Goal: Use online tool/utility

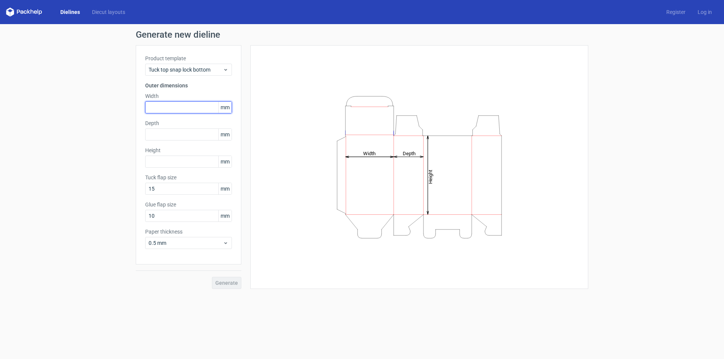
click at [161, 107] on input "text" at bounding box center [188, 107] width 87 height 12
click at [179, 129] on input "text" at bounding box center [188, 135] width 87 height 12
click at [169, 111] on input "text" at bounding box center [188, 107] width 87 height 12
type input "40"
click at [180, 132] on input "text" at bounding box center [188, 135] width 87 height 12
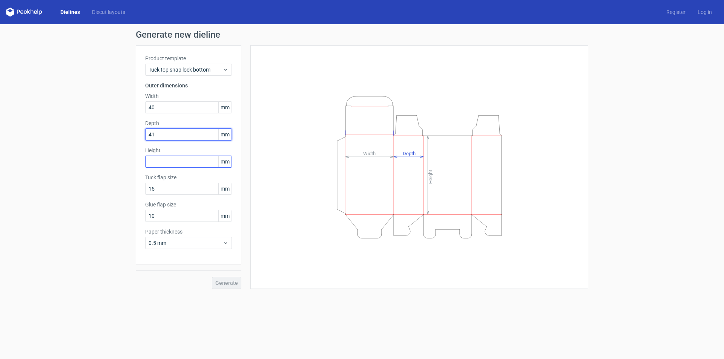
type input "41"
click at [178, 163] on input "text" at bounding box center [188, 162] width 87 height 12
type input "111"
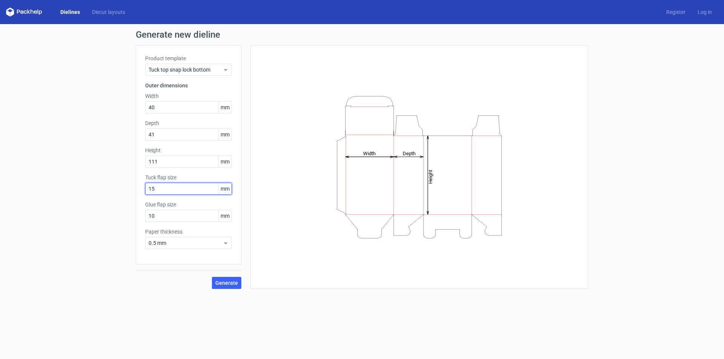
click at [166, 190] on input "15" at bounding box center [188, 189] width 87 height 12
click at [169, 213] on input "10" at bounding box center [188, 216] width 87 height 12
click at [164, 191] on input "15" at bounding box center [188, 189] width 87 height 12
click at [177, 215] on input "10" at bounding box center [188, 216] width 87 height 12
click at [161, 190] on input "15" at bounding box center [188, 189] width 87 height 12
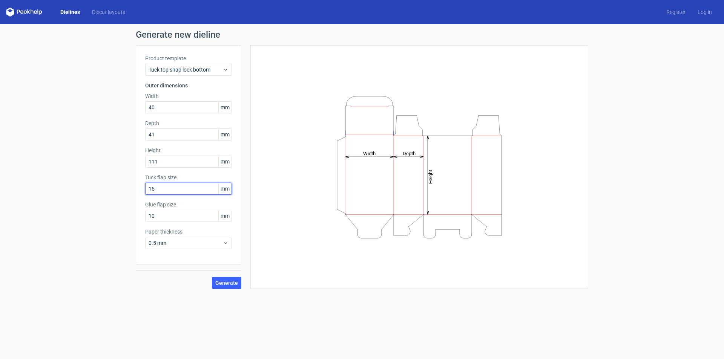
type input "1"
type input "13"
click at [160, 216] on input "10" at bounding box center [188, 216] width 87 height 12
type input "11"
click at [231, 281] on span "Generate" at bounding box center [226, 283] width 23 height 5
